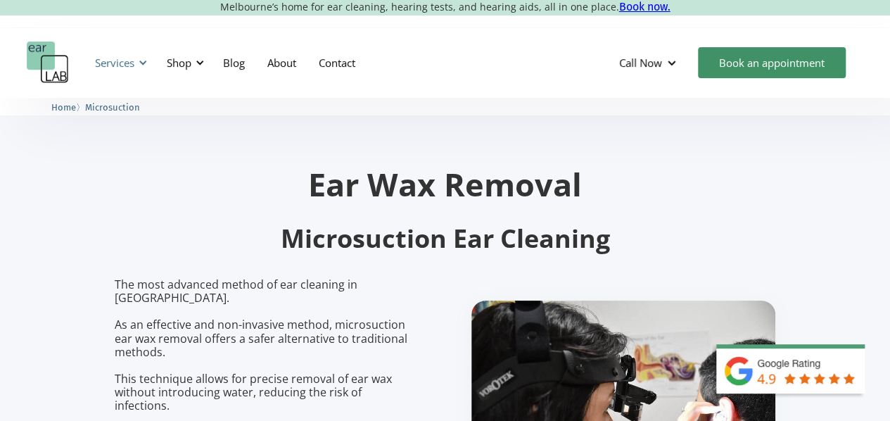
click at [145, 65] on div at bounding box center [143, 63] width 10 height 10
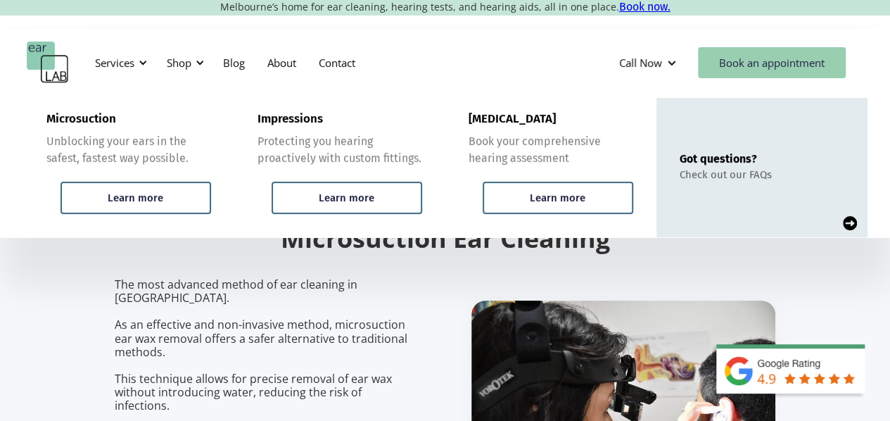
click at [732, 62] on link "Book an appointment" at bounding box center [772, 62] width 148 height 31
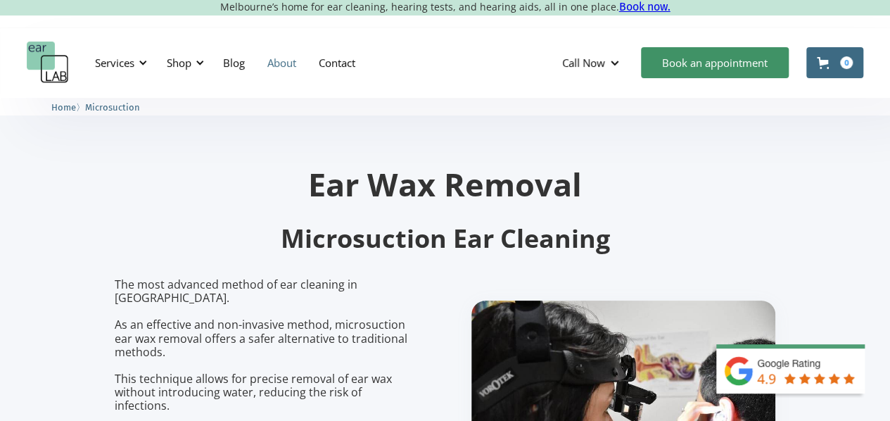
click at [287, 64] on link "About" at bounding box center [281, 62] width 51 height 41
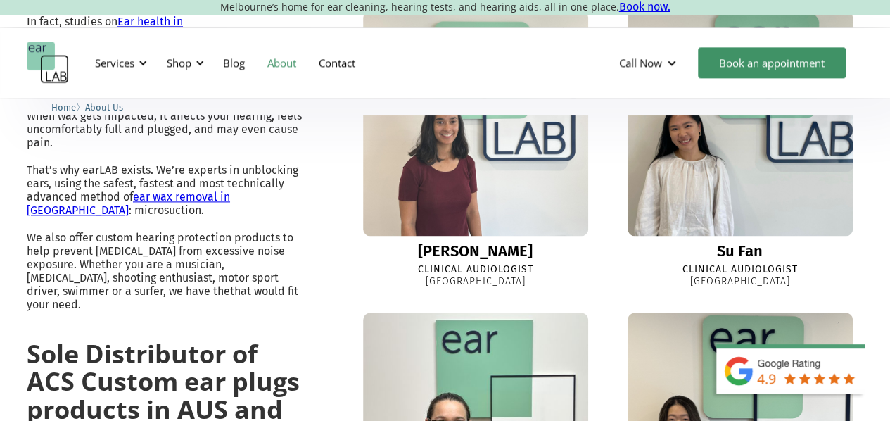
scroll to position [823, 0]
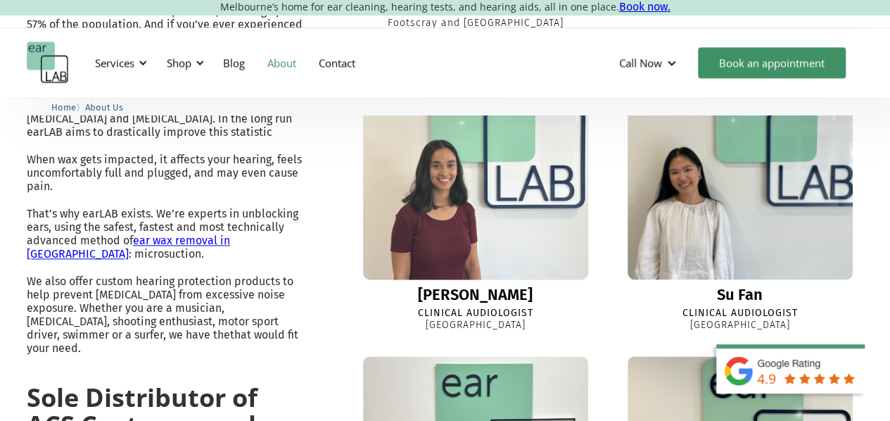
click at [460, 303] on div "Ella" at bounding box center [475, 294] width 115 height 17
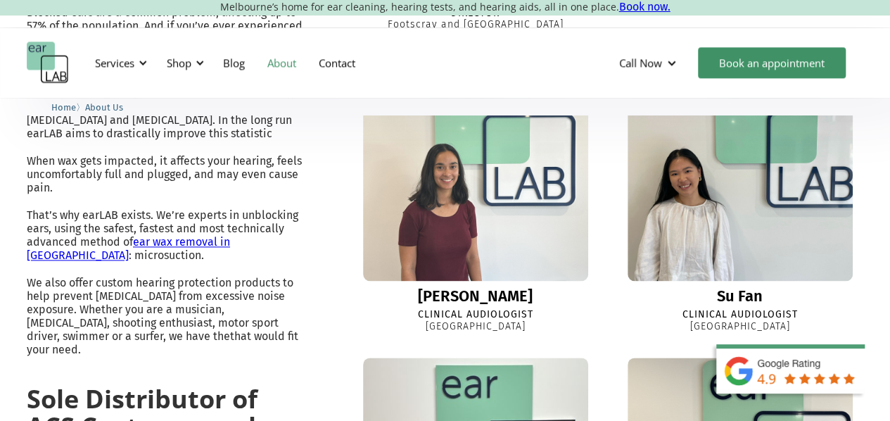
scroll to position [829, 0]
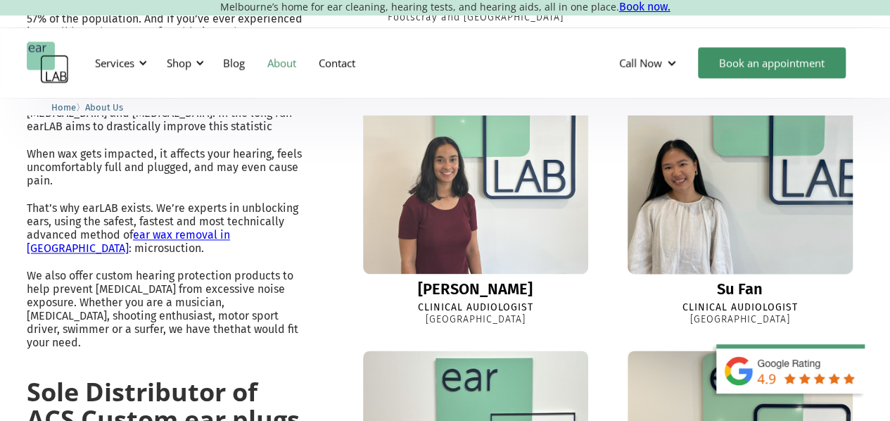
click at [715, 186] on img at bounding box center [740, 161] width 248 height 248
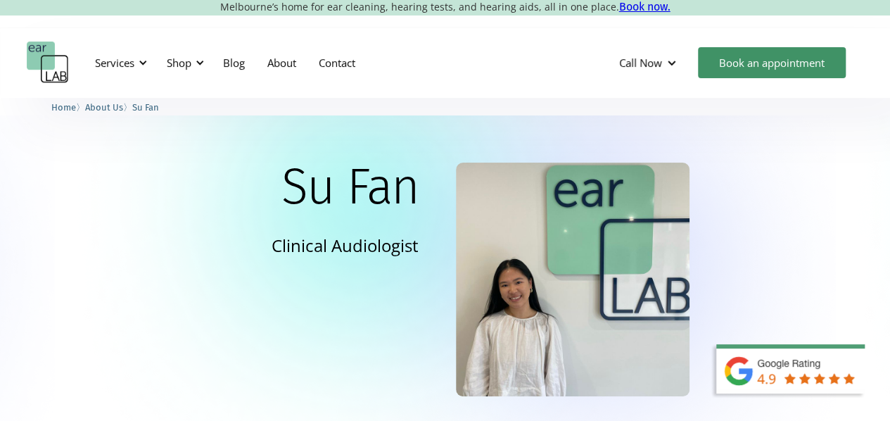
scroll to position [18, 0]
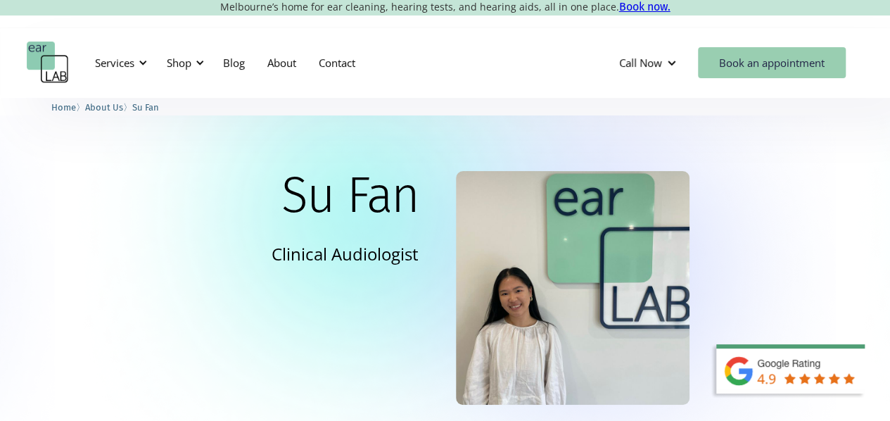
click at [773, 63] on link "Book an appointment" at bounding box center [772, 62] width 148 height 31
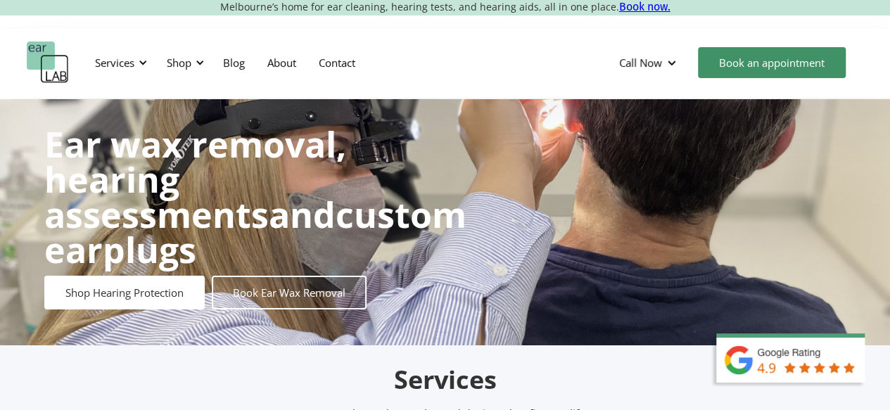
scroll to position [3, 0]
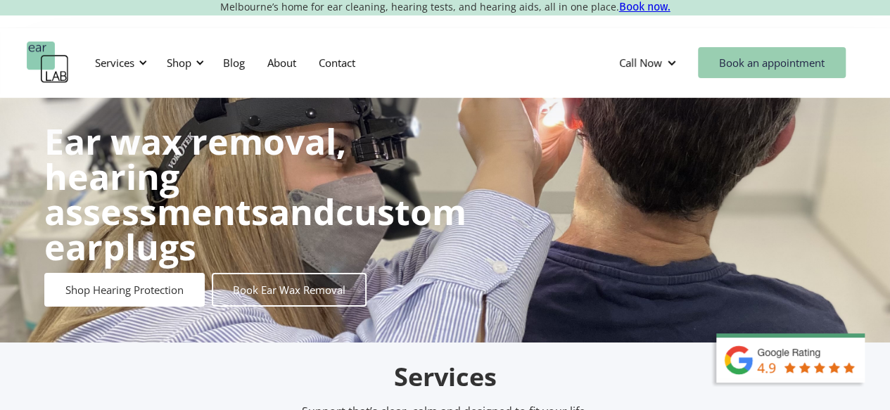
click at [790, 56] on link "Book an appointment" at bounding box center [772, 62] width 148 height 31
